Goal: Task Accomplishment & Management: Use online tool/utility

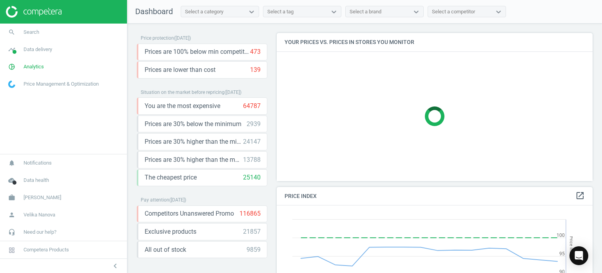
scroll to position [193, 322]
click at [29, 34] on span "Search" at bounding box center [32, 32] width 16 height 7
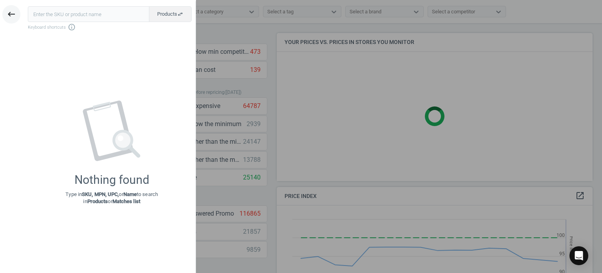
click at [6, 13] on button "keyboard_backspace" at bounding box center [11, 14] width 18 height 18
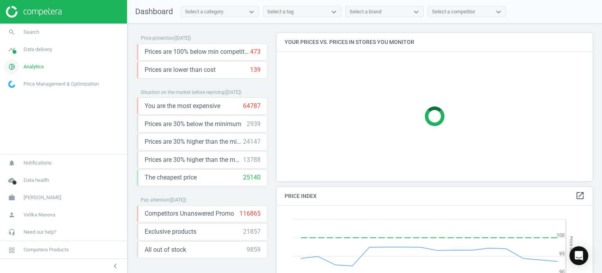
click at [39, 68] on span "Analytics" at bounding box center [34, 66] width 20 height 7
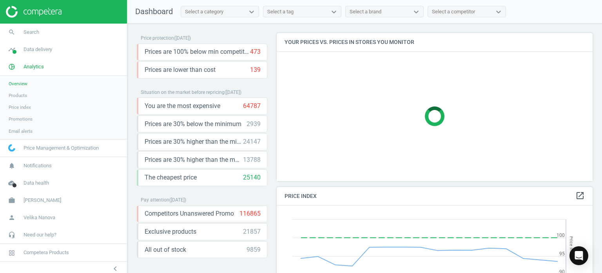
click at [22, 95] on span "Products" at bounding box center [18, 95] width 18 height 6
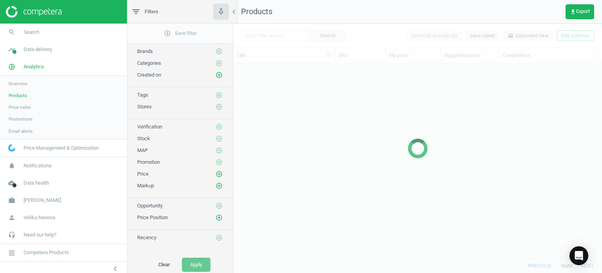
scroll to position [183, 363]
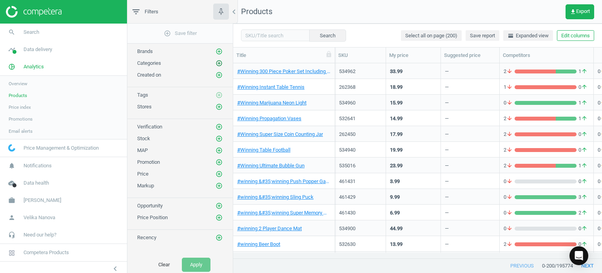
click at [218, 65] on icon "add_circle_outline" at bounding box center [219, 63] width 7 height 7
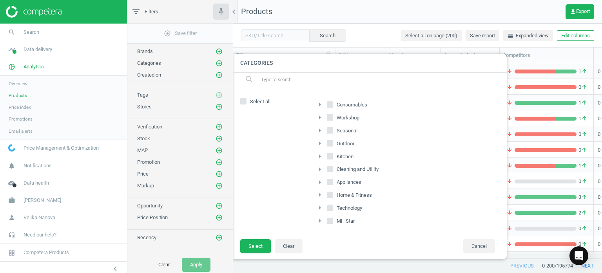
click at [330, 105] on input "Consumables" at bounding box center [330, 104] width 5 height 5
checkbox input "true"
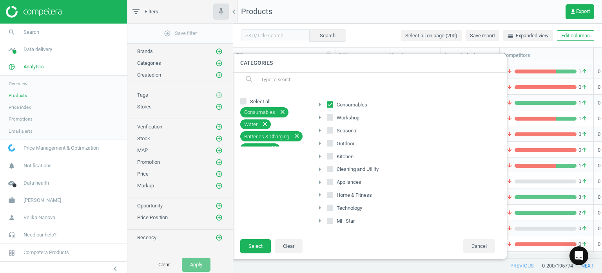
click at [331, 129] on input "Seasonal" at bounding box center [330, 129] width 5 height 5
checkbox input "true"
click at [334, 144] on label "Outdoor" at bounding box center [341, 143] width 29 height 11
click at [333, 144] on input "Outdoor" at bounding box center [330, 142] width 5 height 5
checkbox input "true"
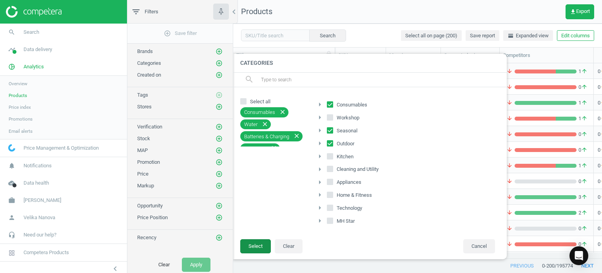
click at [256, 240] on button "Select" at bounding box center [255, 246] width 31 height 14
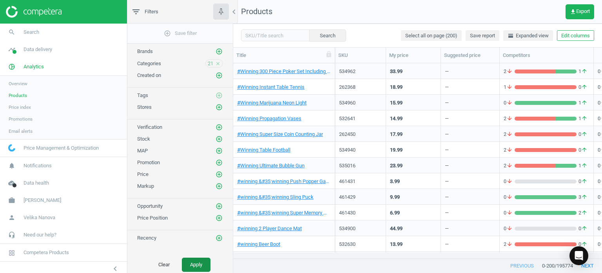
click at [194, 265] on button "Apply" at bounding box center [196, 264] width 29 height 14
click at [566, 12] on button "get_app Export" at bounding box center [580, 11] width 29 height 15
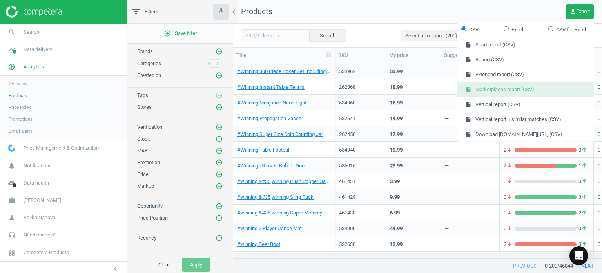
click at [511, 91] on button "insert_drive_file Marketplaces report (CSV)" at bounding box center [526, 89] width 136 height 15
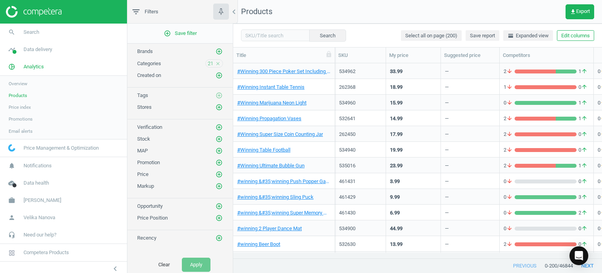
click at [218, 64] on icon "close" at bounding box center [217, 63] width 5 height 5
click at [218, 64] on icon "add_circle_outline" at bounding box center [219, 63] width 7 height 7
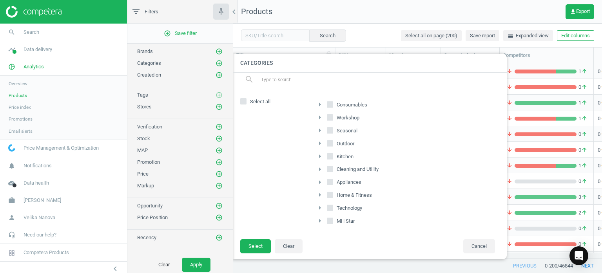
click at [331, 196] on input "Home & Fitness" at bounding box center [330, 194] width 5 height 5
checkbox input "true"
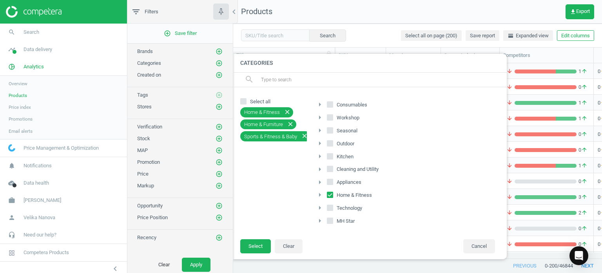
click at [331, 219] on input "MH Star" at bounding box center [330, 220] width 5 height 5
checkbox input "true"
click at [257, 246] on button "Select" at bounding box center [255, 246] width 31 height 14
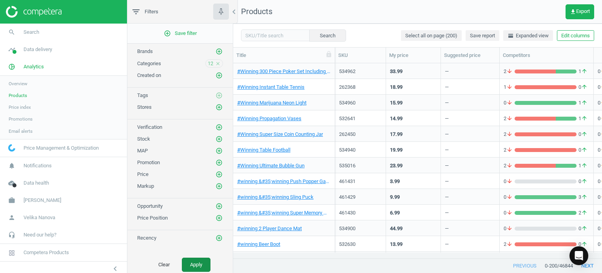
click at [189, 261] on button "Apply" at bounding box center [196, 264] width 29 height 14
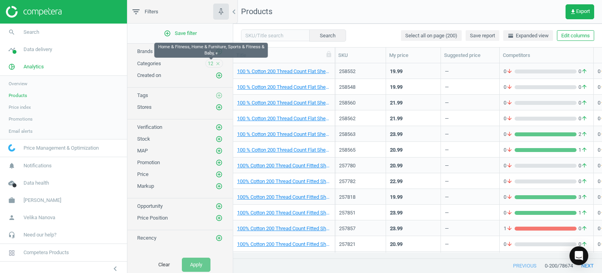
click at [212, 62] on span "12" at bounding box center [210, 63] width 5 height 7
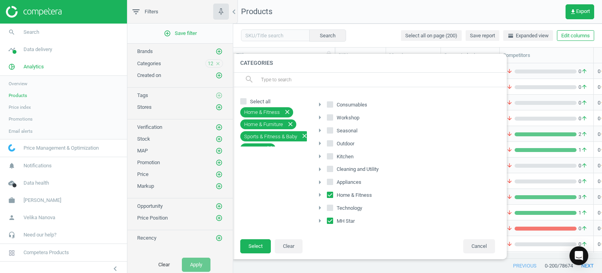
click at [212, 62] on span "12" at bounding box center [210, 63] width 5 height 7
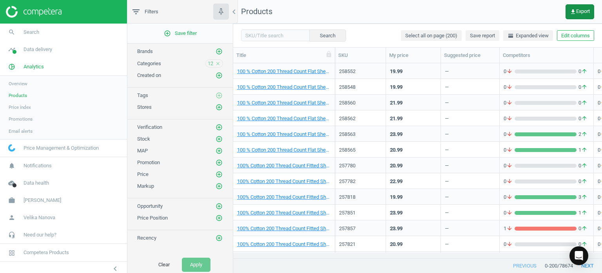
drag, startPoint x: 563, startPoint y: 13, endPoint x: 567, endPoint y: 13, distance: 4.7
click at [563, 13] on nav "Products get_app Export" at bounding box center [417, 12] width 369 height 24
click at [573, 12] on icon "get_app" at bounding box center [573, 12] width 6 height 6
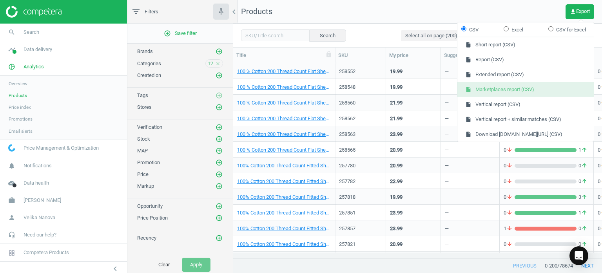
click at [509, 87] on button "insert_drive_file Marketplaces report (CSV)" at bounding box center [526, 89] width 136 height 15
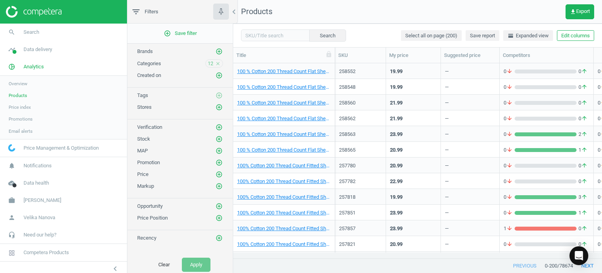
click at [218, 62] on icon "close" at bounding box center [217, 63] width 5 height 5
click at [218, 62] on icon "add_circle_outline" at bounding box center [219, 63] width 7 height 7
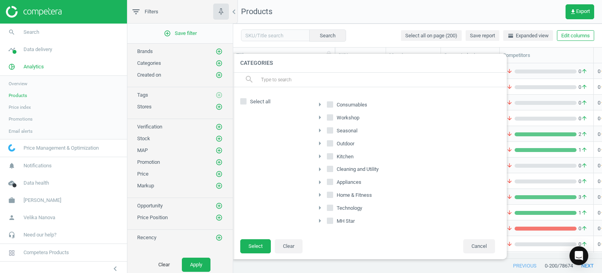
click at [331, 182] on input "Appliances" at bounding box center [330, 181] width 5 height 5
checkbox input "true"
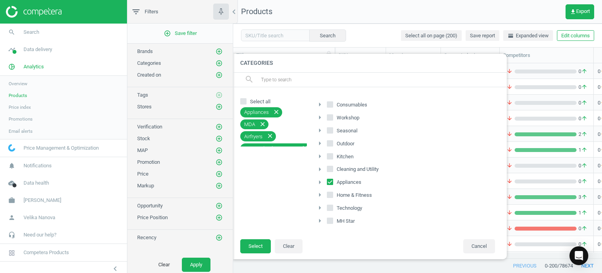
click at [334, 118] on label "Workshop" at bounding box center [344, 117] width 34 height 11
click at [333, 118] on input "Workshop" at bounding box center [330, 117] width 5 height 5
checkbox input "true"
click at [331, 154] on input "Kitchen" at bounding box center [330, 155] width 5 height 5
checkbox input "true"
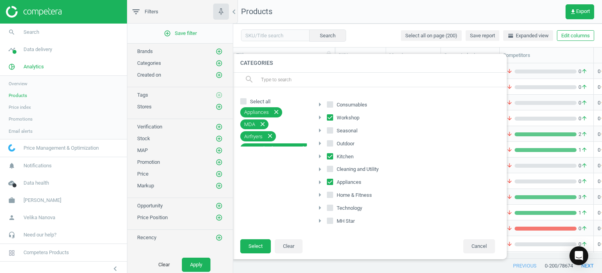
click at [329, 169] on input "Cleaning and Utility" at bounding box center [330, 168] width 5 height 5
checkbox input "true"
click at [328, 206] on input "Technology" at bounding box center [330, 207] width 5 height 5
checkbox input "true"
click at [253, 244] on button "Select" at bounding box center [255, 246] width 31 height 14
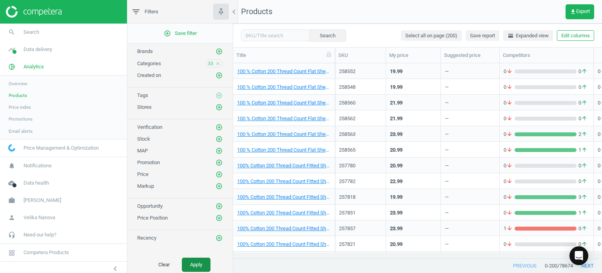
click at [193, 263] on button "Apply" at bounding box center [196, 264] width 29 height 14
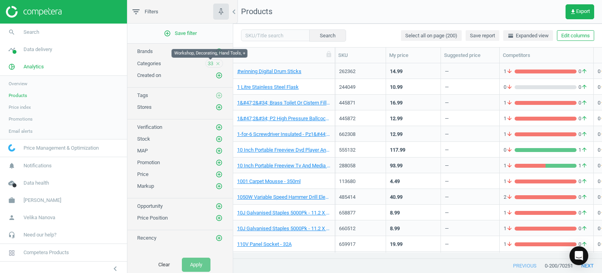
click at [210, 65] on span "33" at bounding box center [210, 63] width 5 height 7
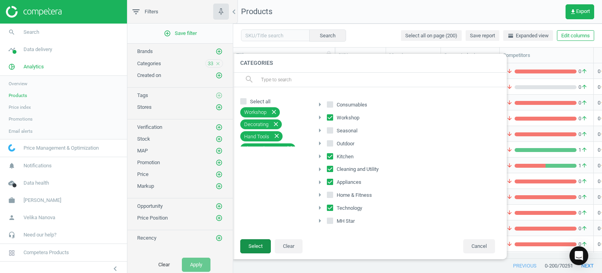
click at [259, 244] on button "Select" at bounding box center [255, 246] width 31 height 14
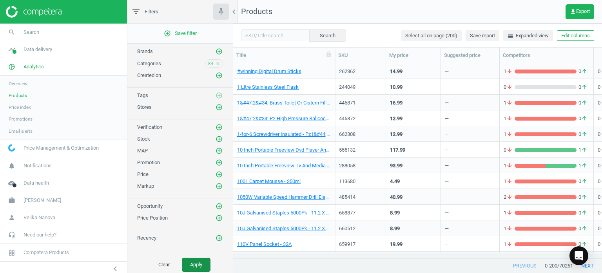
click at [198, 262] on button "Apply" at bounding box center [196, 264] width 29 height 14
click at [575, 9] on icon "get_app" at bounding box center [573, 12] width 6 height 6
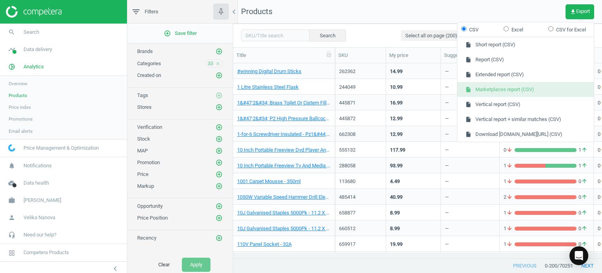
click at [496, 92] on button "insert_drive_file Marketplaces report (CSV)" at bounding box center [526, 89] width 136 height 15
